Goal: Find contact information: Find contact information

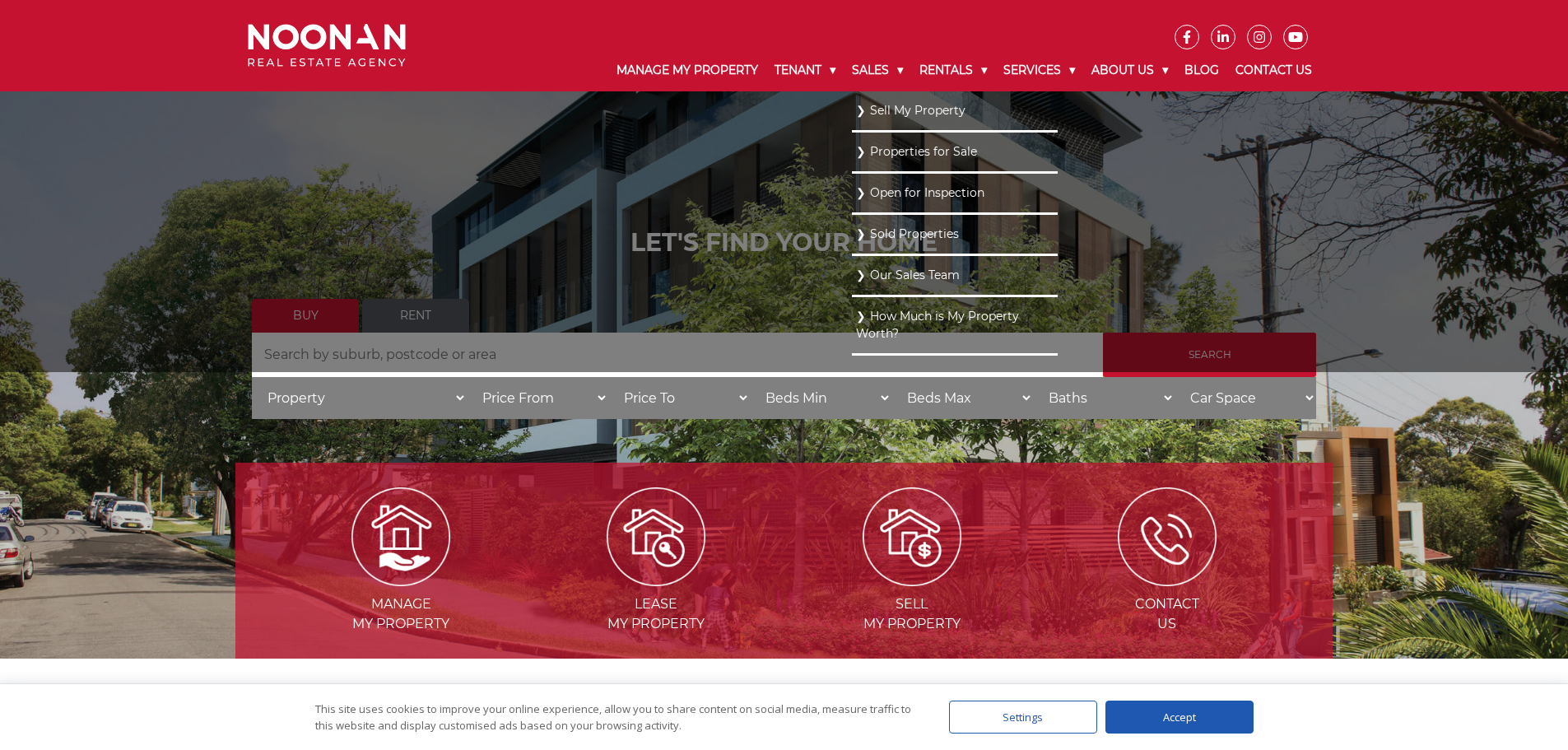
click at [873, 282] on link "Our Sales Team" at bounding box center [954, 275] width 198 height 22
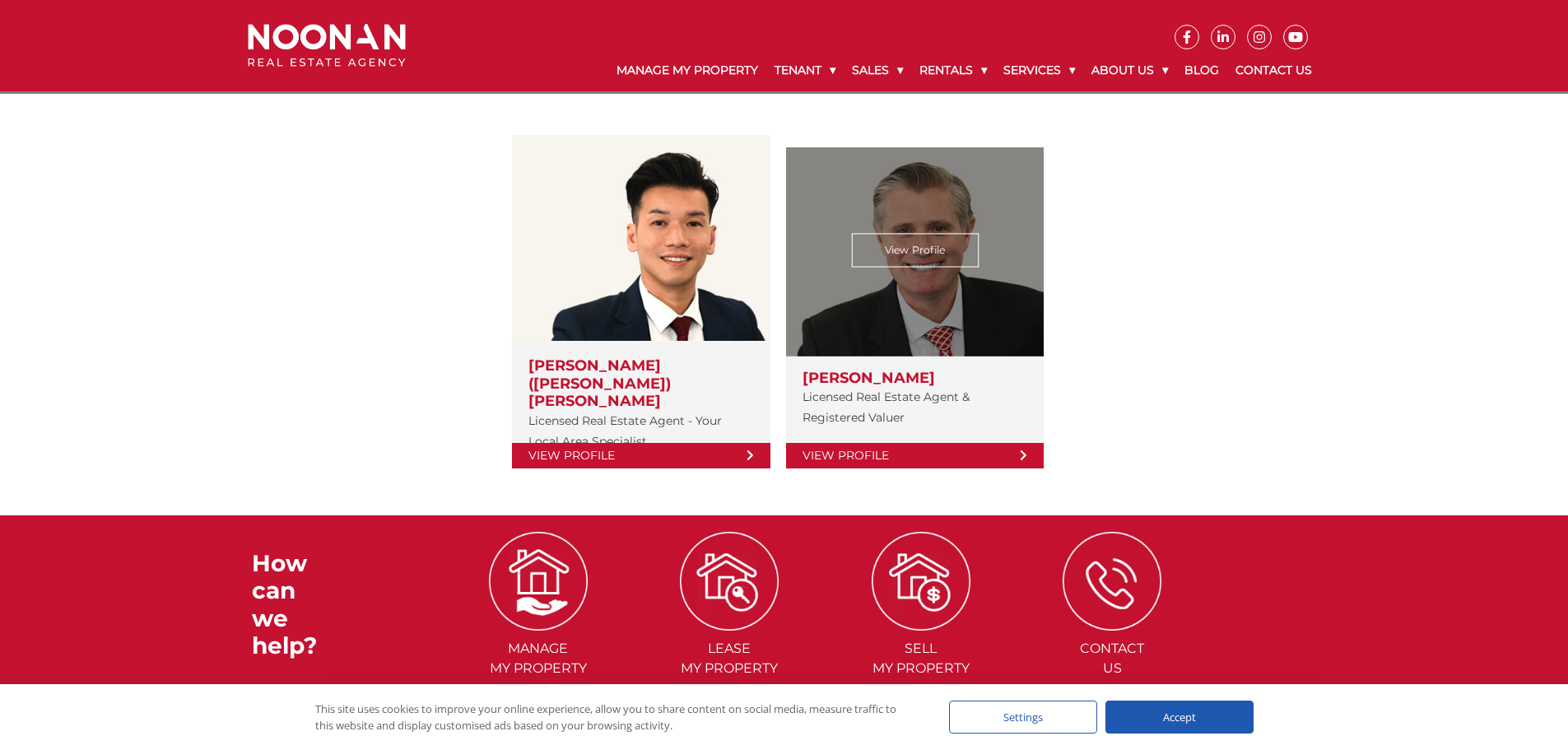
scroll to position [247, 0]
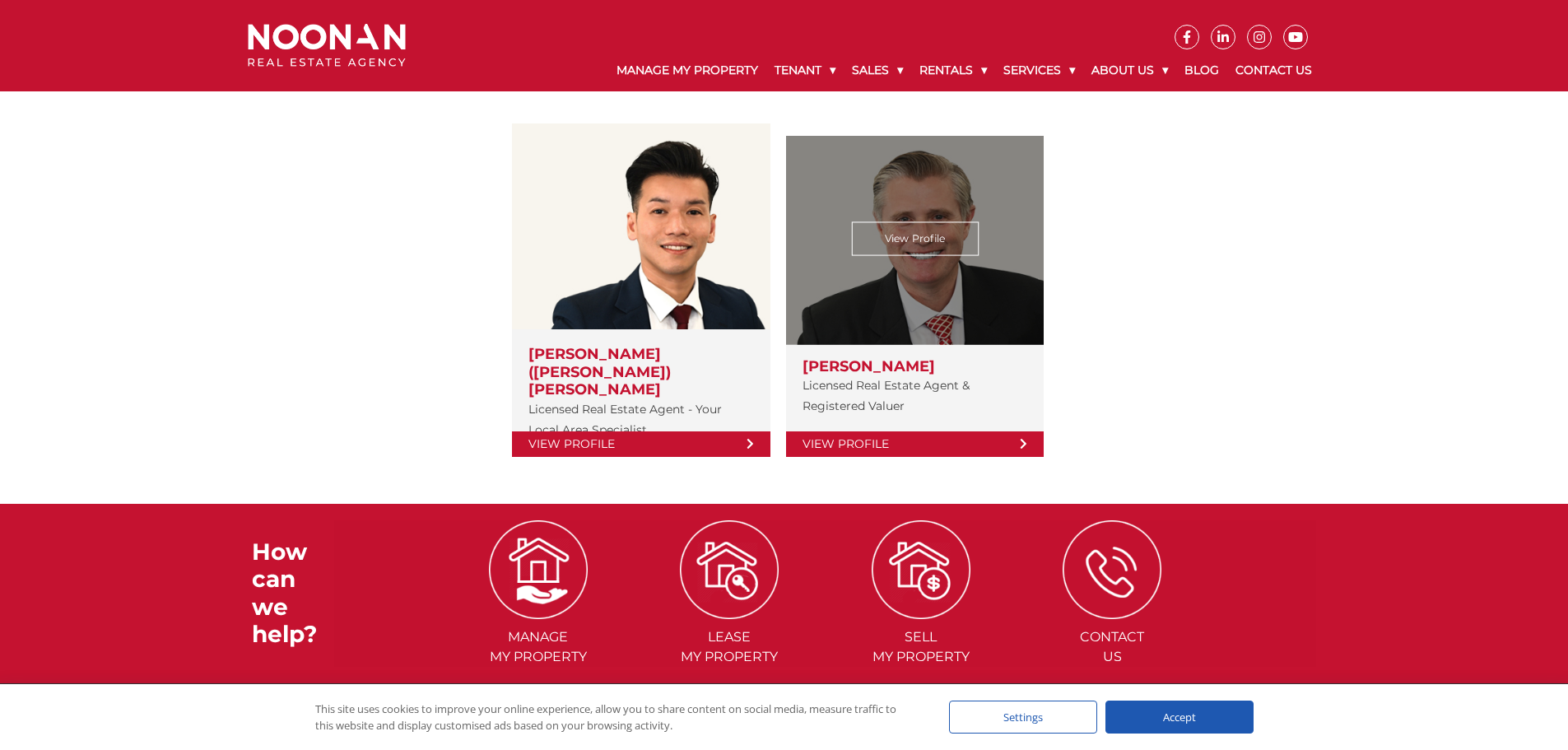
click at [867, 435] on link "View Profile" at bounding box center [915, 444] width 257 height 25
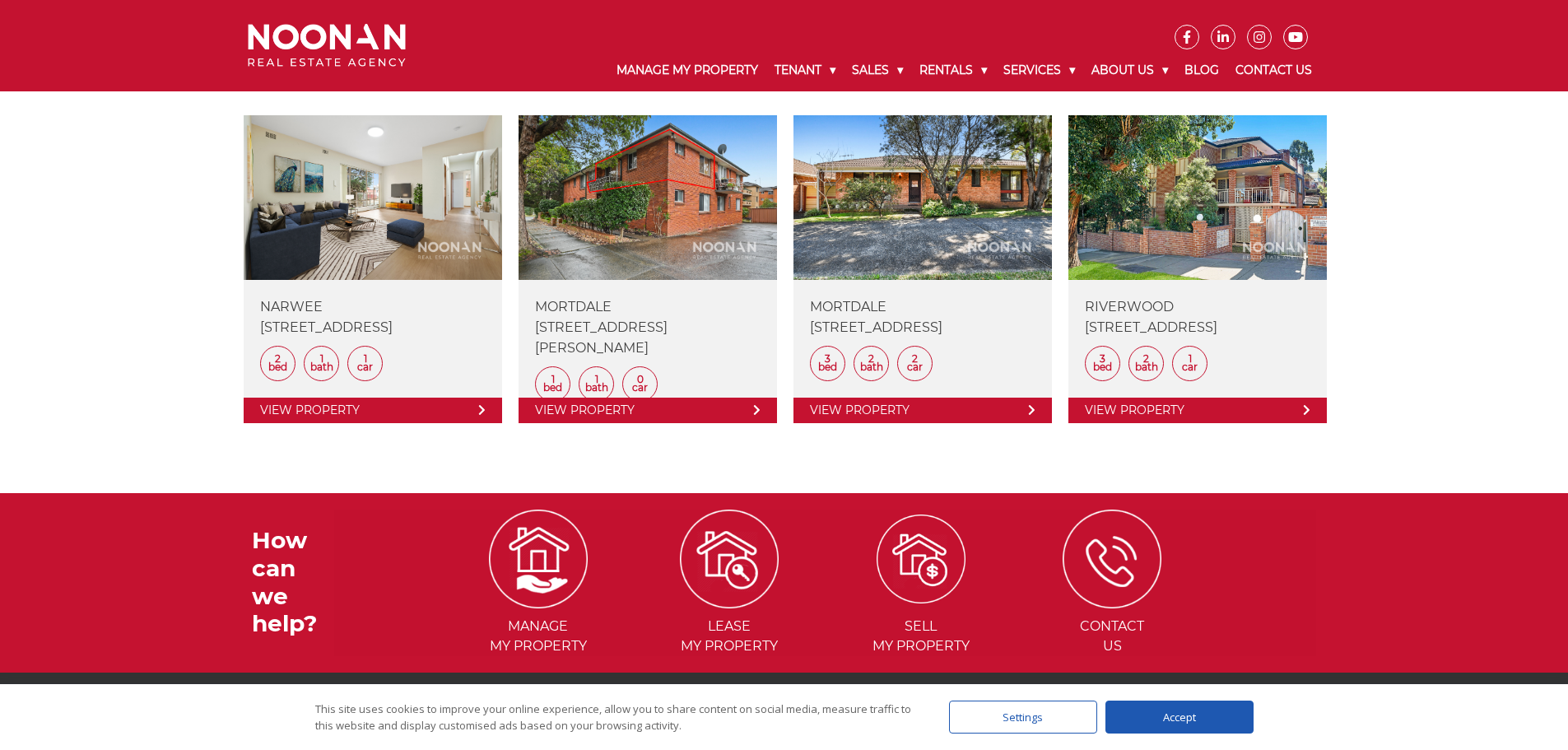
scroll to position [1239, 0]
